Goal: Task Accomplishment & Management: Manage account settings

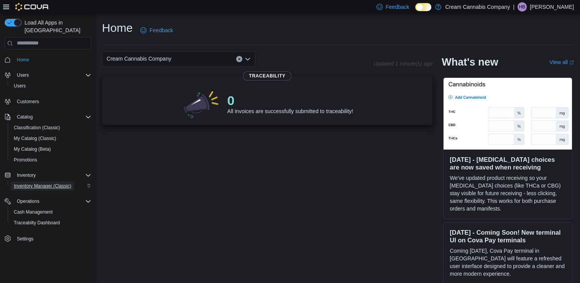
click at [18, 183] on span "Inventory Manager (Classic)" at bounding box center [42, 186] width 57 height 6
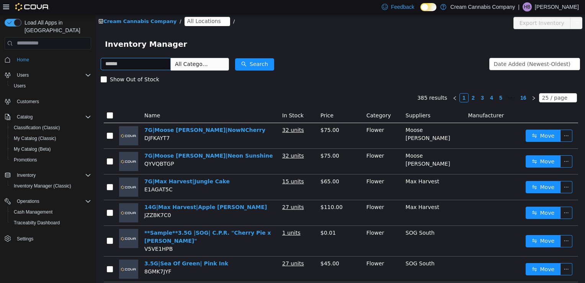
click at [116, 64] on input "text" at bounding box center [136, 63] width 70 height 12
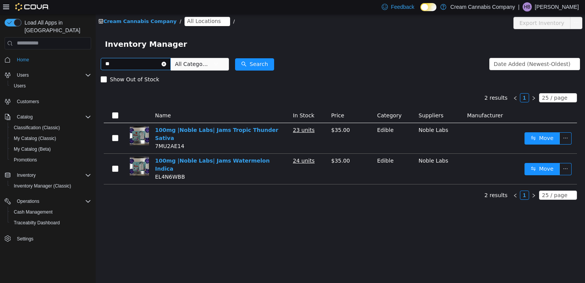
type input "*"
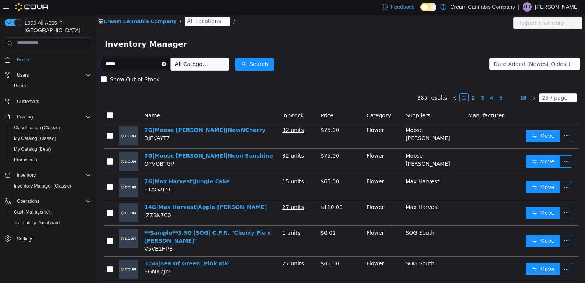
type input "*****"
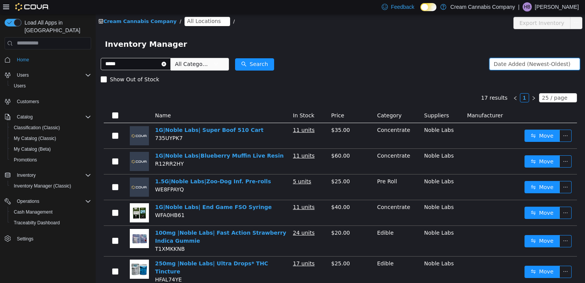
click at [552, 68] on div "Date Added (Newest-Oldest)" at bounding box center [532, 63] width 77 height 11
click at [401, 79] on div "Show Out of Stock" at bounding box center [341, 78] width 480 height 15
click at [187, 22] on span "All Locations" at bounding box center [204, 20] width 34 height 8
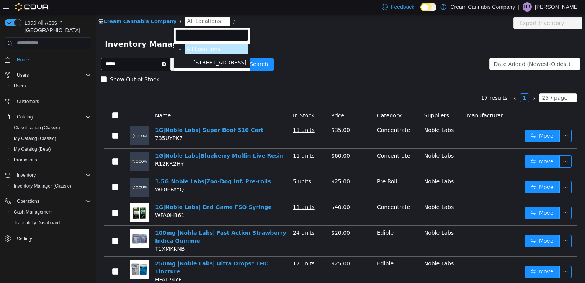
click at [223, 65] on span "[STREET_ADDRESS]" at bounding box center [219, 62] width 53 height 7
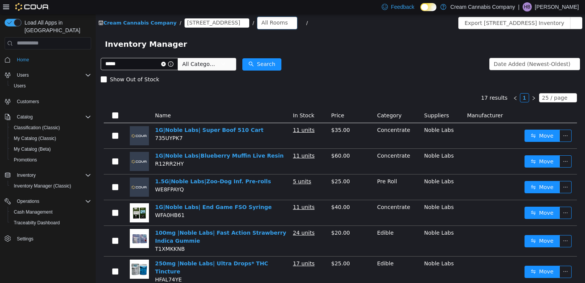
click at [262, 25] on div "All Rooms" at bounding box center [275, 21] width 26 height 11
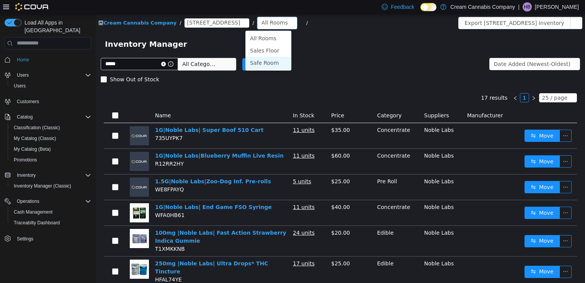
click at [268, 64] on li "Safe Room" at bounding box center [269, 62] width 46 height 12
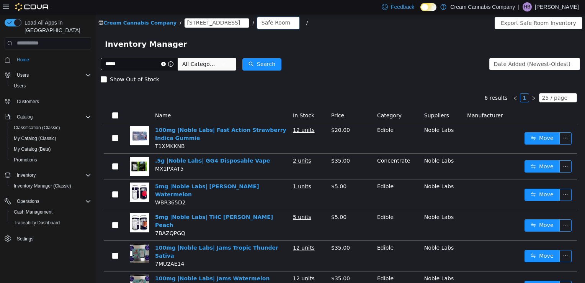
click at [273, 22] on div "Safe Room" at bounding box center [276, 21] width 29 height 11
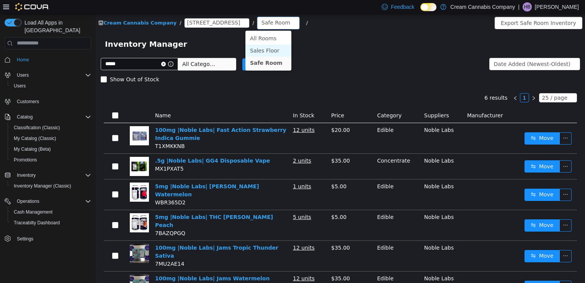
click at [261, 50] on li "Sales Floor" at bounding box center [269, 50] width 46 height 12
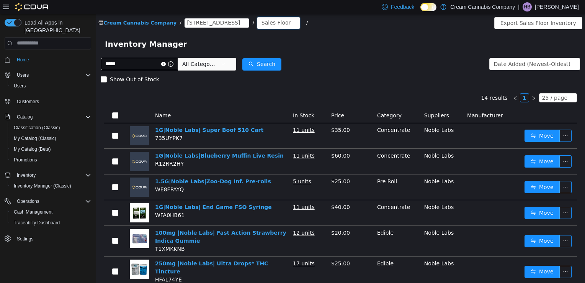
click at [291, 25] on icon "icon: down" at bounding box center [293, 22] width 5 height 5
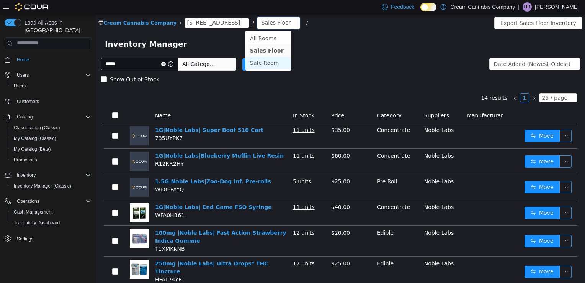
click at [264, 61] on li "Safe Room" at bounding box center [269, 62] width 46 height 12
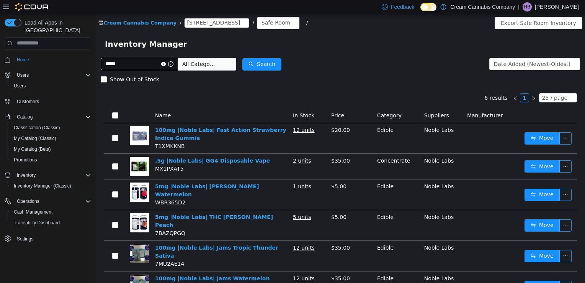
scroll to position [20, 0]
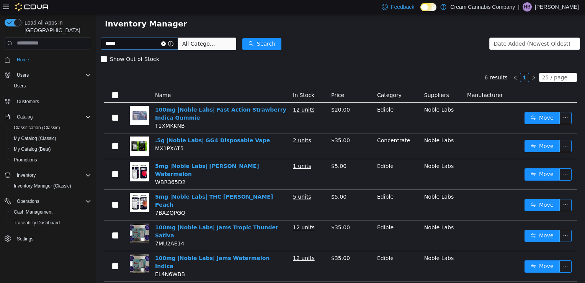
click at [166, 45] on icon "icon: close-circle" at bounding box center [163, 43] width 5 height 5
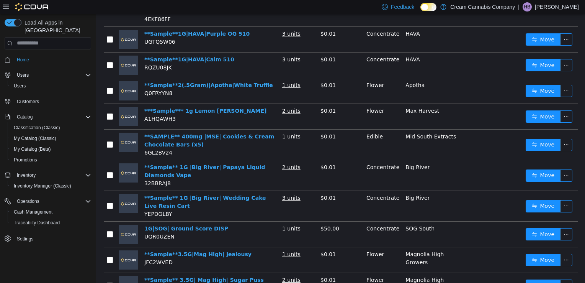
scroll to position [403, 0]
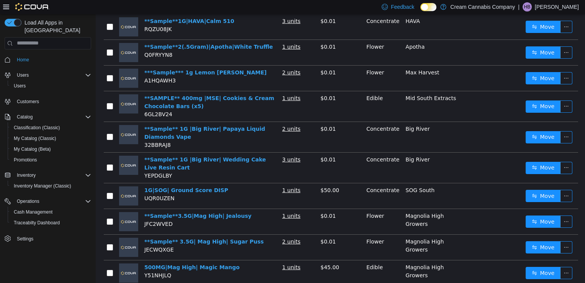
drag, startPoint x: 285, startPoint y: 172, endPoint x: 275, endPoint y: 172, distance: 9.2
click at [275, 183] on td "1G|SOG| Ground Score DISP UQR0UZEN" at bounding box center [210, 196] width 138 height 26
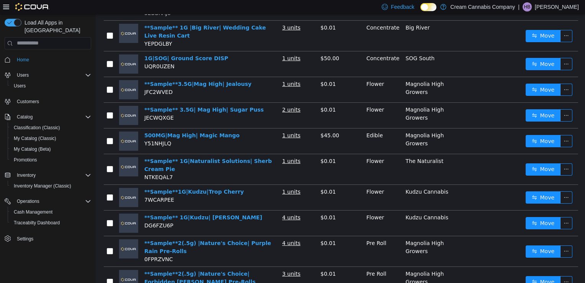
scroll to position [551, 0]
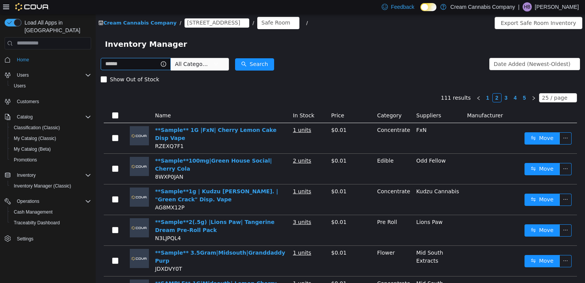
click at [505, 99] on link "3" at bounding box center [506, 97] width 8 height 8
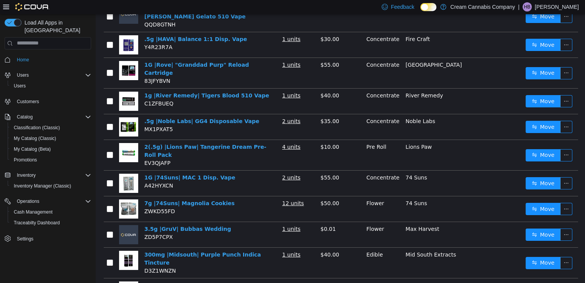
scroll to position [268, 0]
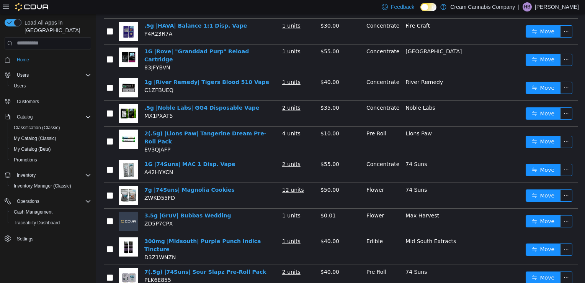
drag, startPoint x: 104, startPoint y: 194, endPoint x: 70, endPoint y: 266, distance: 79.0
click at [70, 266] on div "Load All Apps in New Hub Home Users Users Customers Catalog Classification (Cla…" at bounding box center [48, 149] width 96 height 271
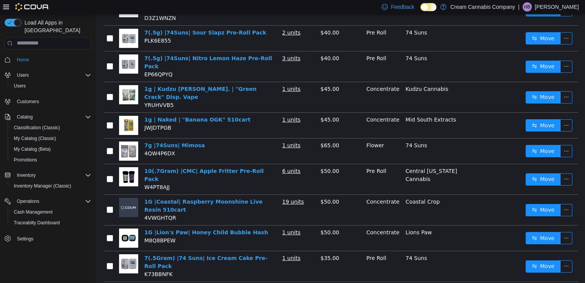
scroll to position [511, 0]
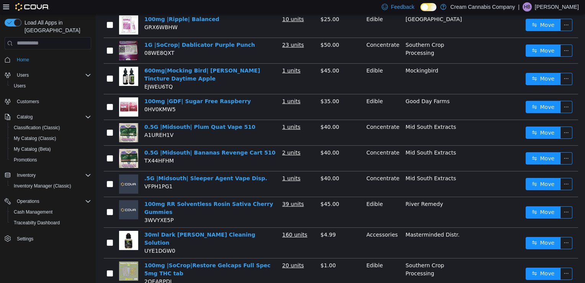
scroll to position [645, 0]
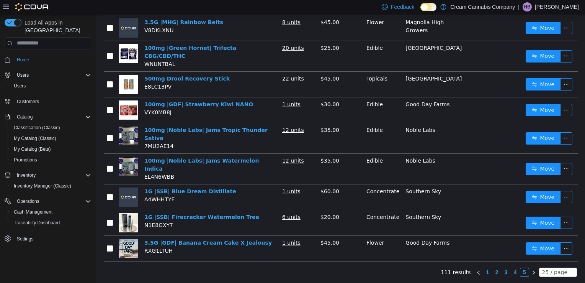
scroll to position [148, 0]
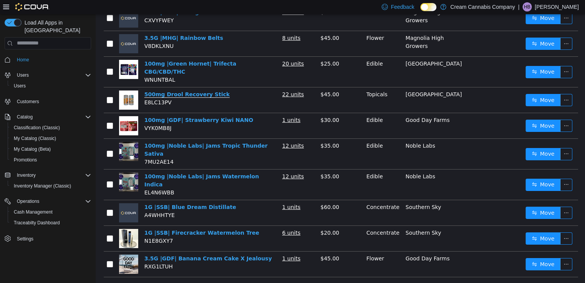
click at [211, 92] on link "500mg Drool Recovery Stick" at bounding box center [186, 94] width 85 height 7
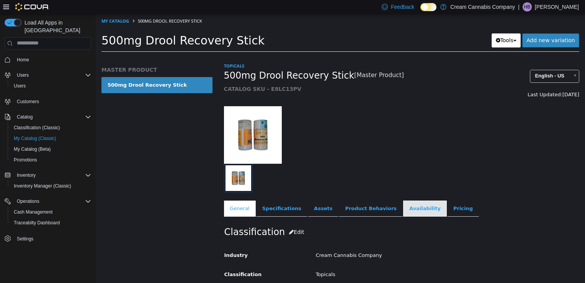
click at [403, 210] on link "Availability" at bounding box center [425, 208] width 44 height 16
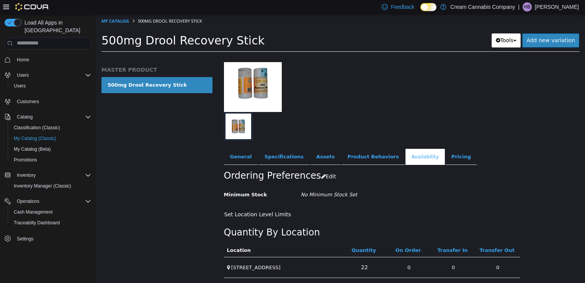
scroll to position [54, 0]
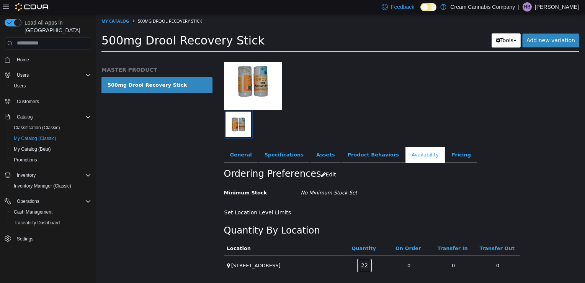
click at [368, 264] on link "22" at bounding box center [364, 265] width 15 height 14
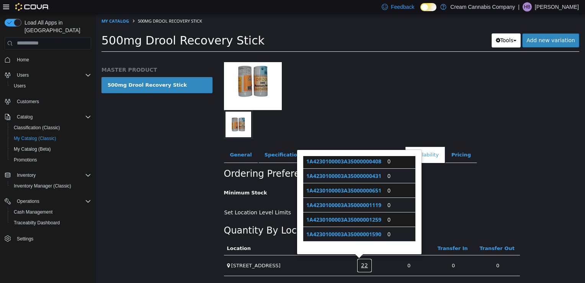
scroll to position [62, 0]
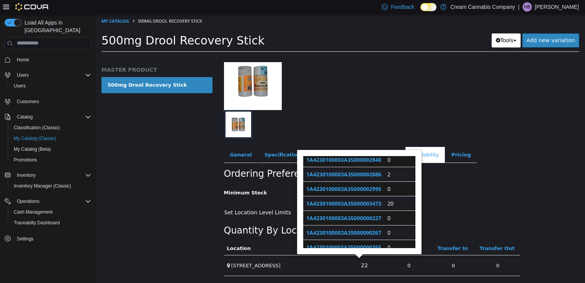
click at [512, 201] on div "Ordering Preferences Edit Minimum Stock No Minimum Stock Set Cancel Save Set Lo…" at bounding box center [372, 190] width 296 height 57
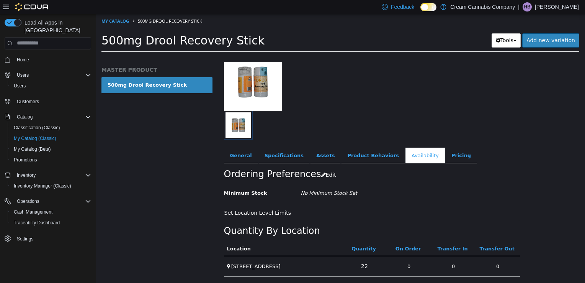
scroll to position [54, 0]
